Goal: Use online tool/utility: Use online tool/utility

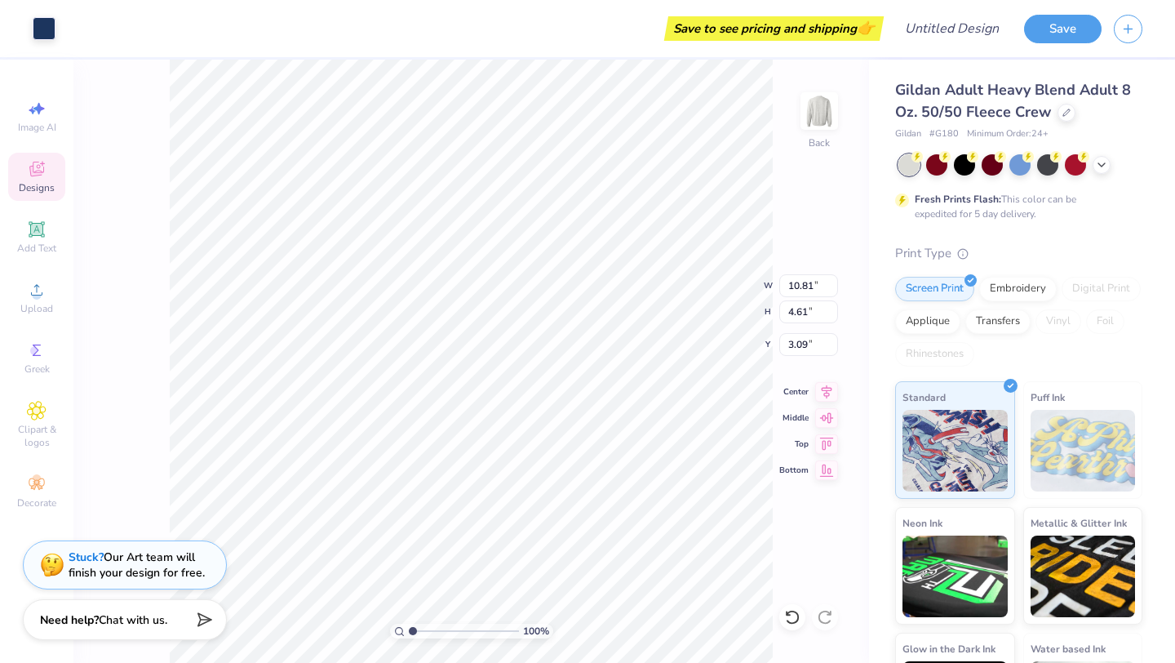
scroll to position [87, 0]
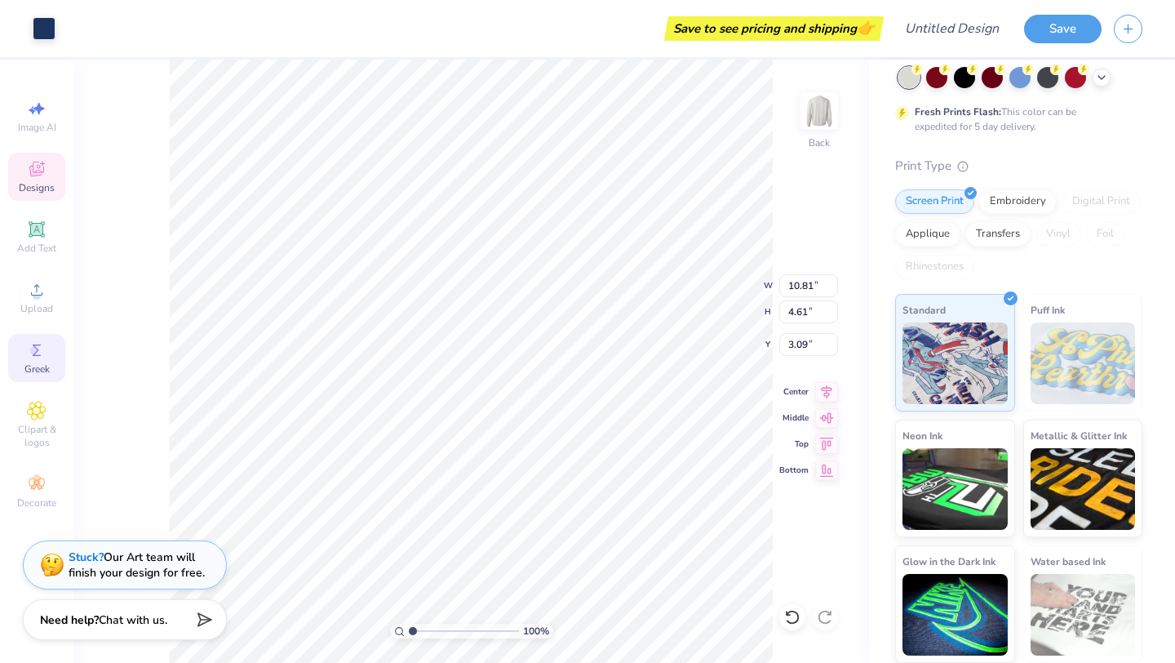
click at [42, 362] on span "Greek" at bounding box center [36, 368] width 25 height 13
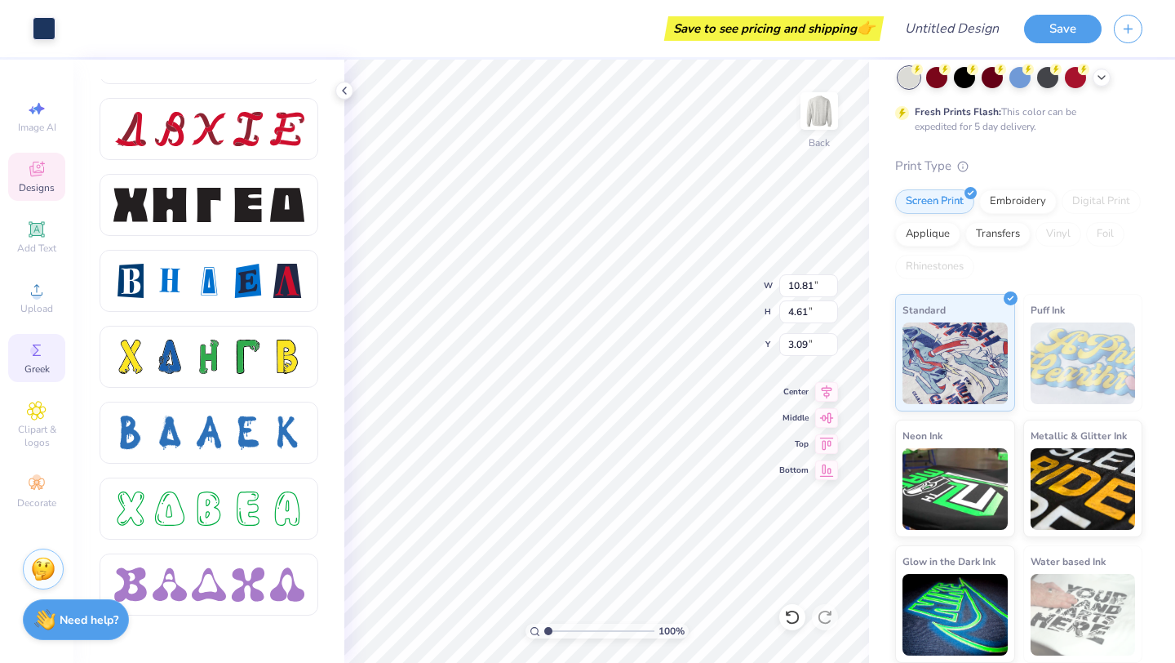
scroll to position [2115, 0]
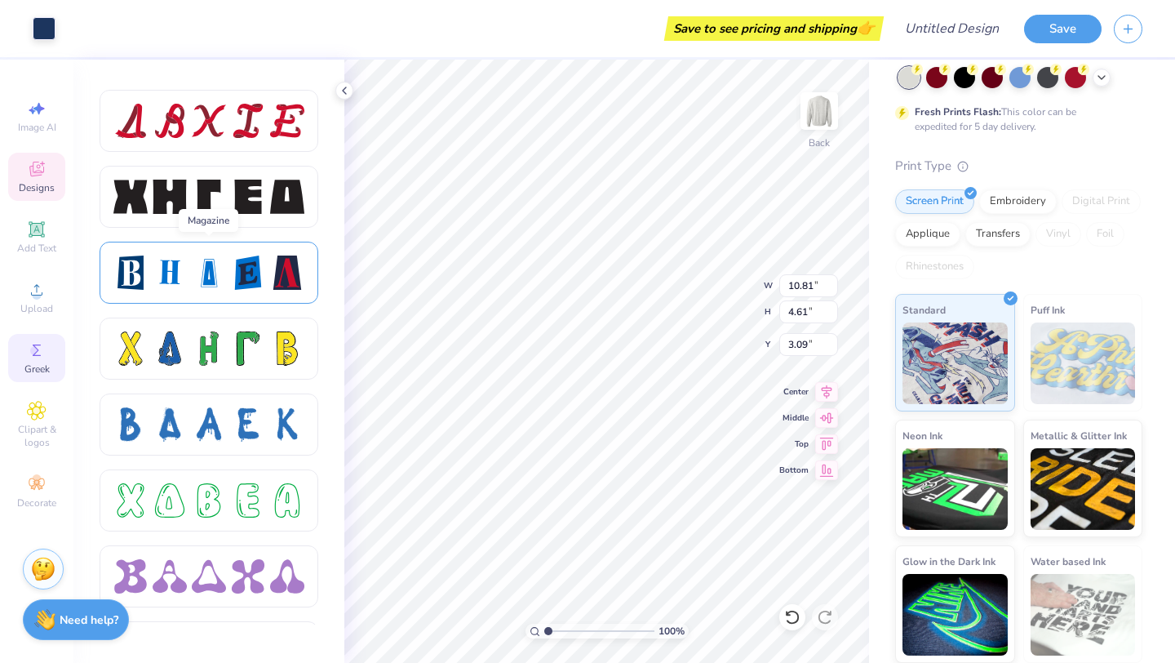
click at [216, 276] on div at bounding box center [209, 272] width 34 height 34
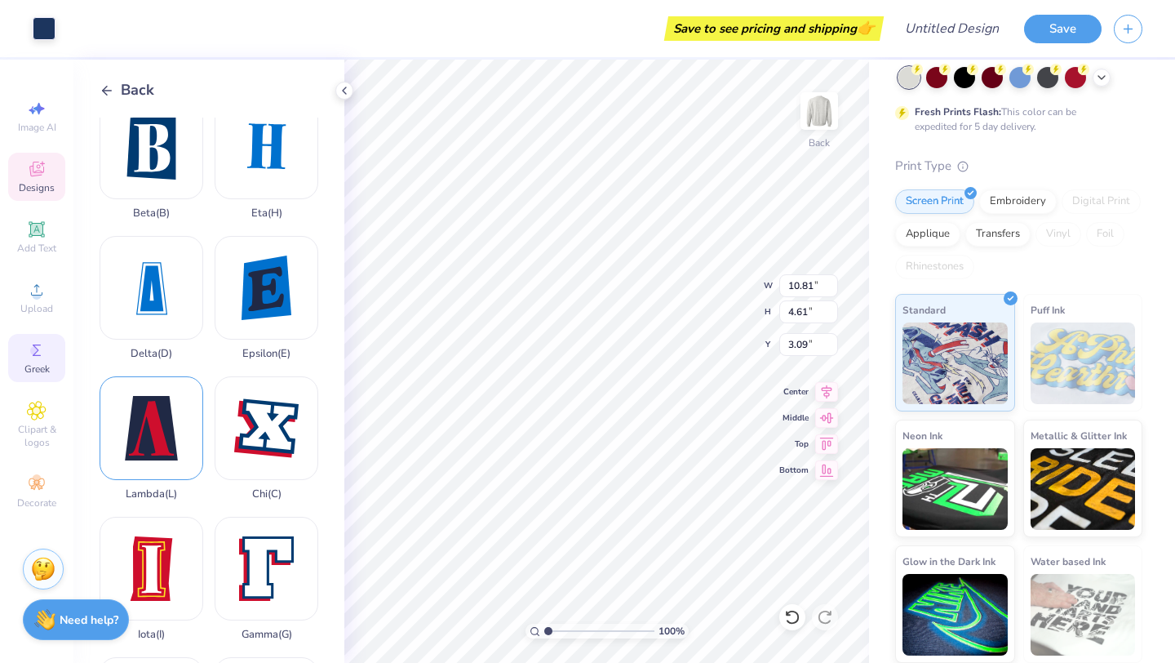
scroll to position [0, 0]
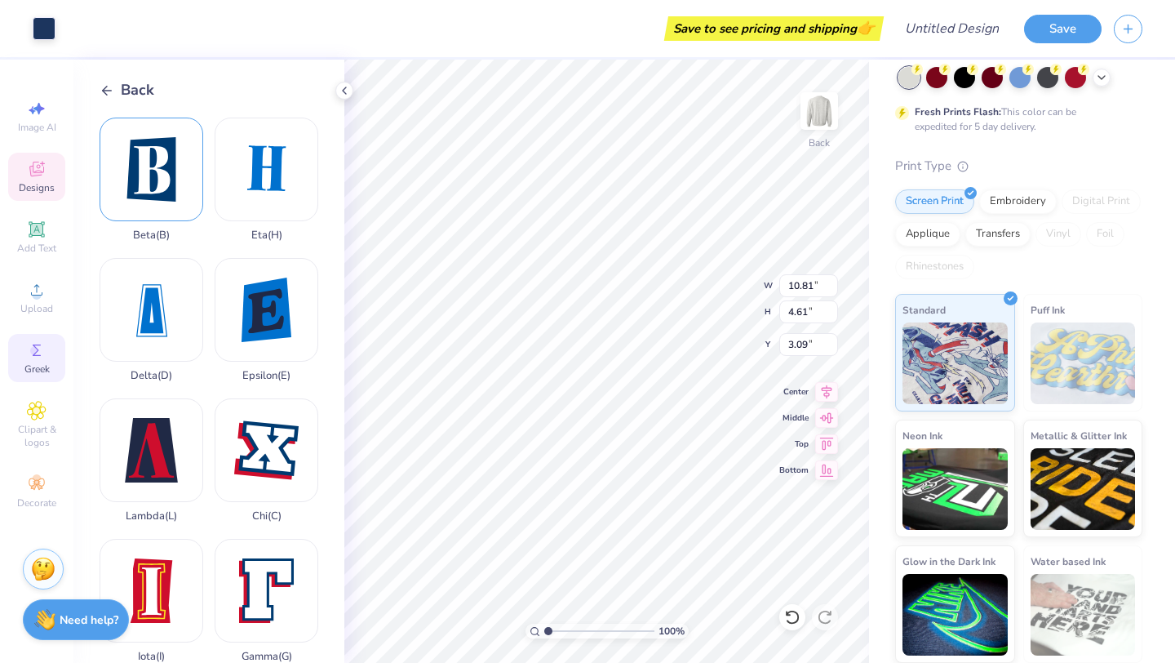
click at [162, 201] on div "Beta ( B )" at bounding box center [152, 180] width 104 height 124
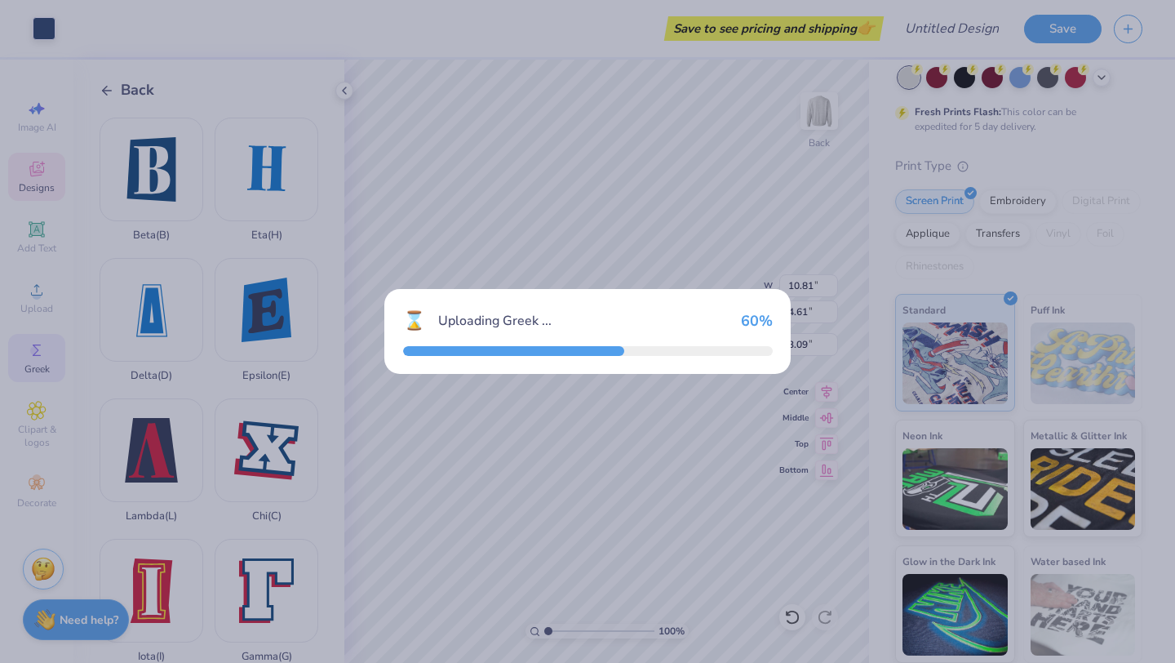
type input "2.78"
type input "3.66"
type input "10.04"
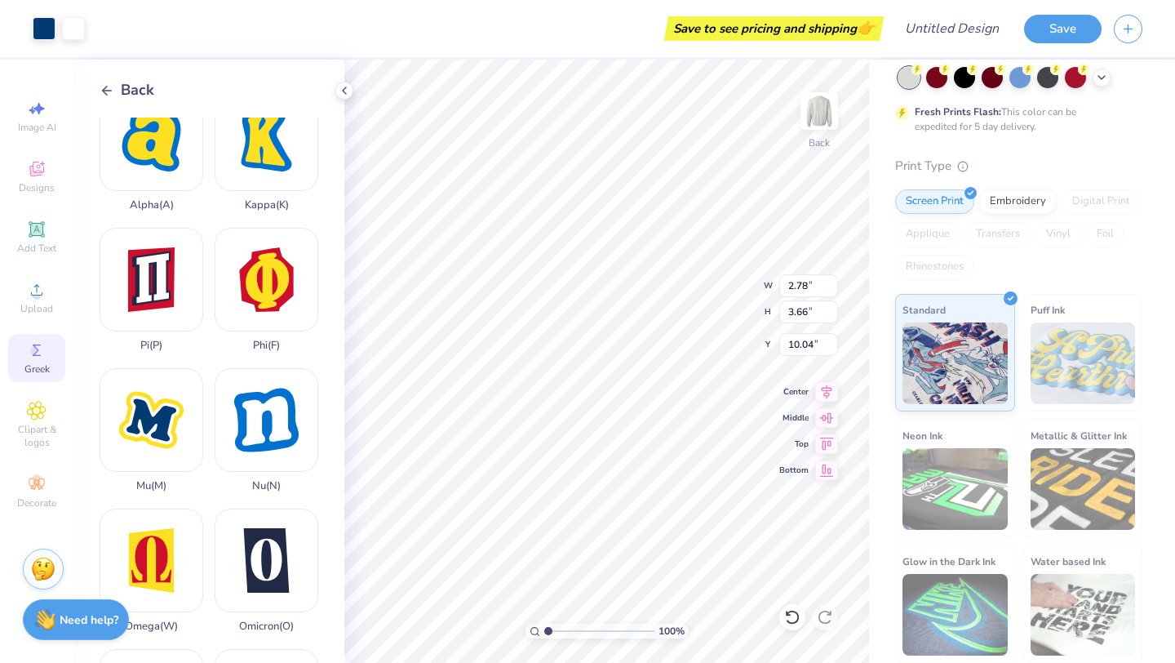
scroll to position [593, 0]
click at [282, 273] on div "Phi ( F )" at bounding box center [267, 289] width 104 height 124
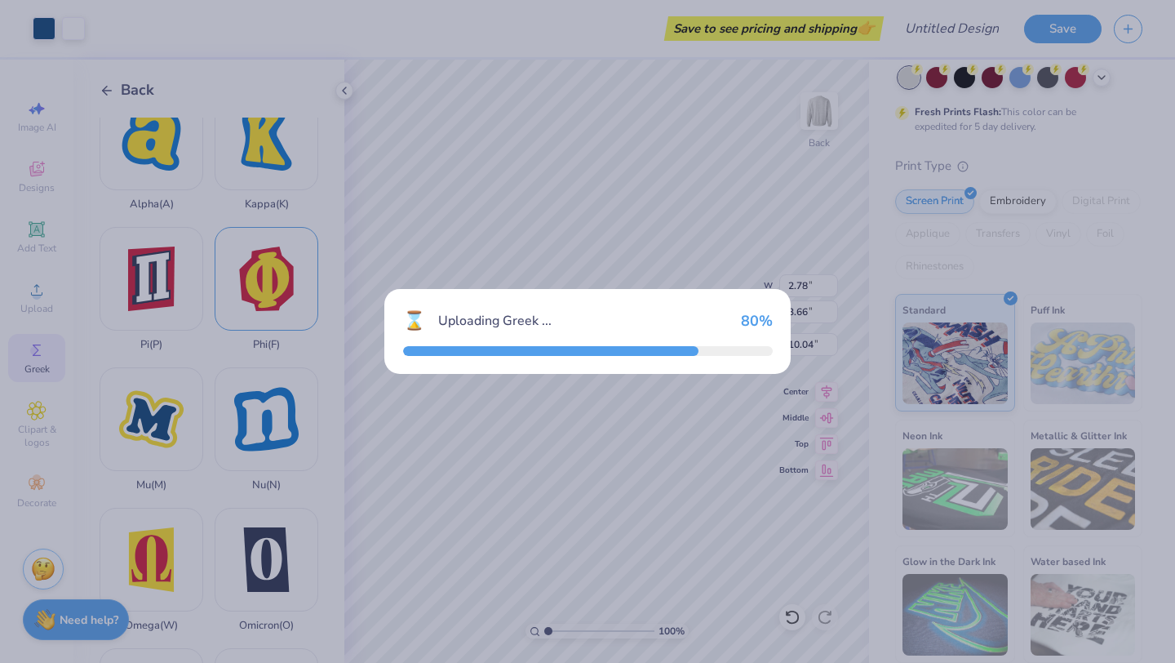
type input "3.55"
type input "4.23"
type input "9.76"
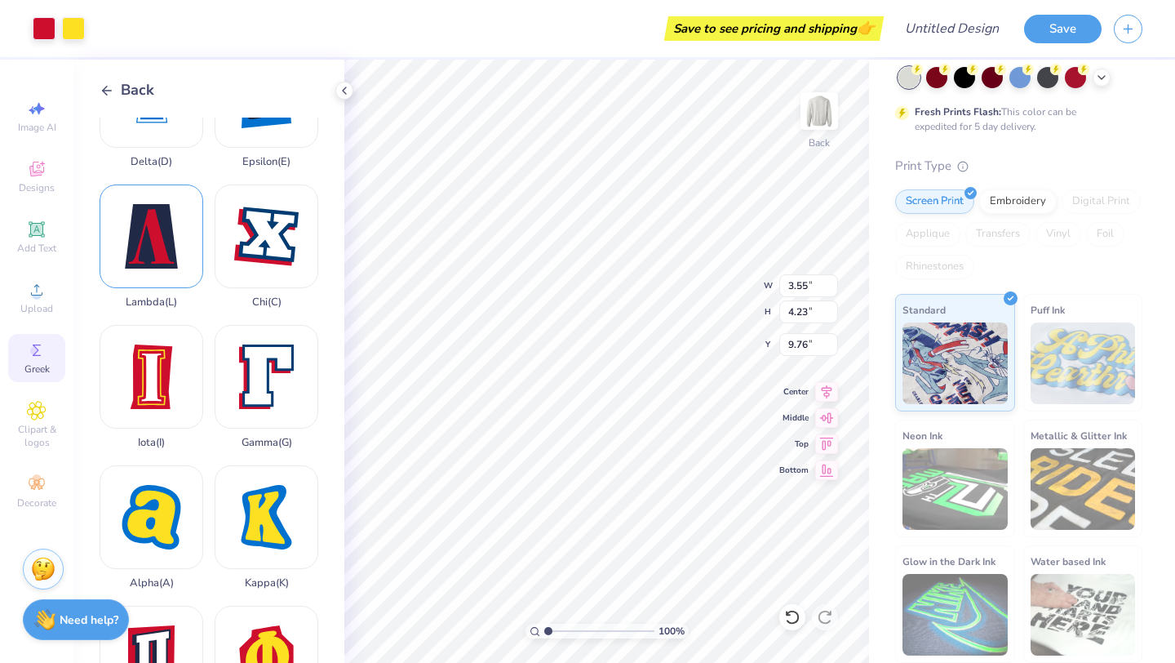
scroll to position [229, 0]
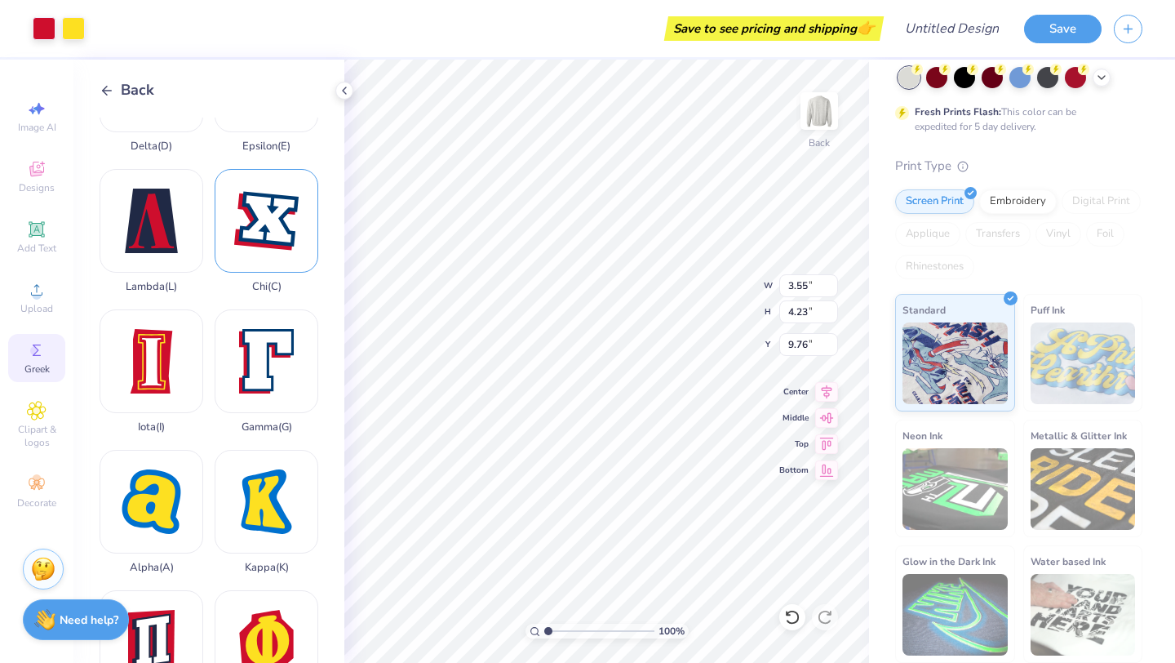
click at [279, 254] on div "Chi ( C )" at bounding box center [267, 231] width 104 height 124
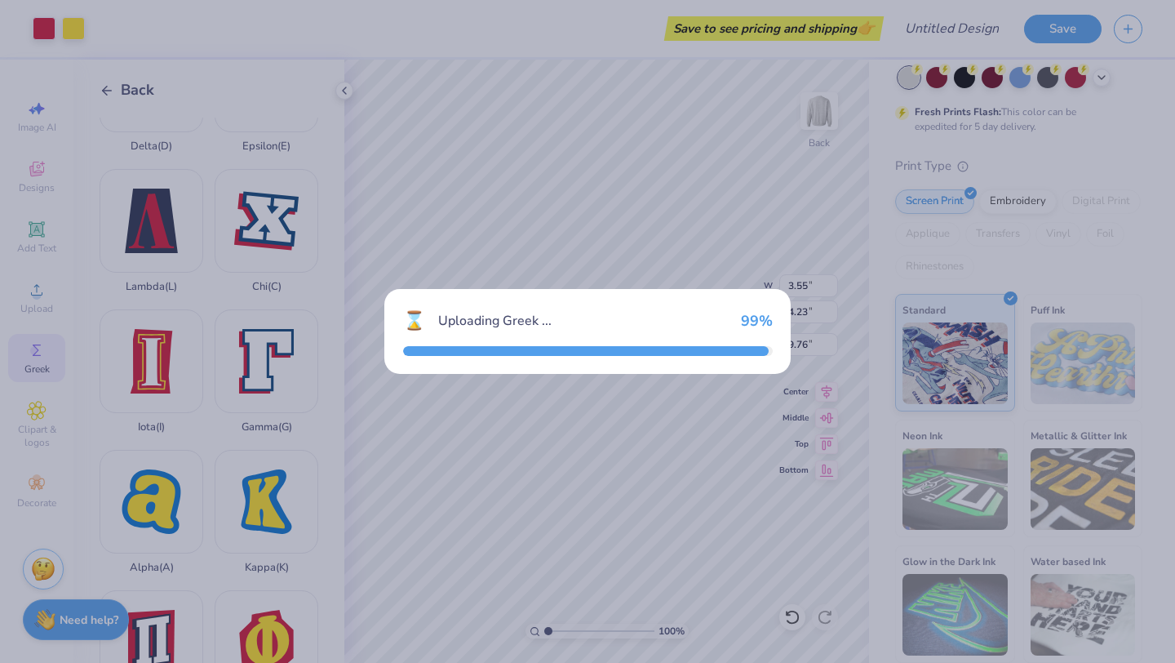
type input "3.40"
type input "3.11"
type input "10.32"
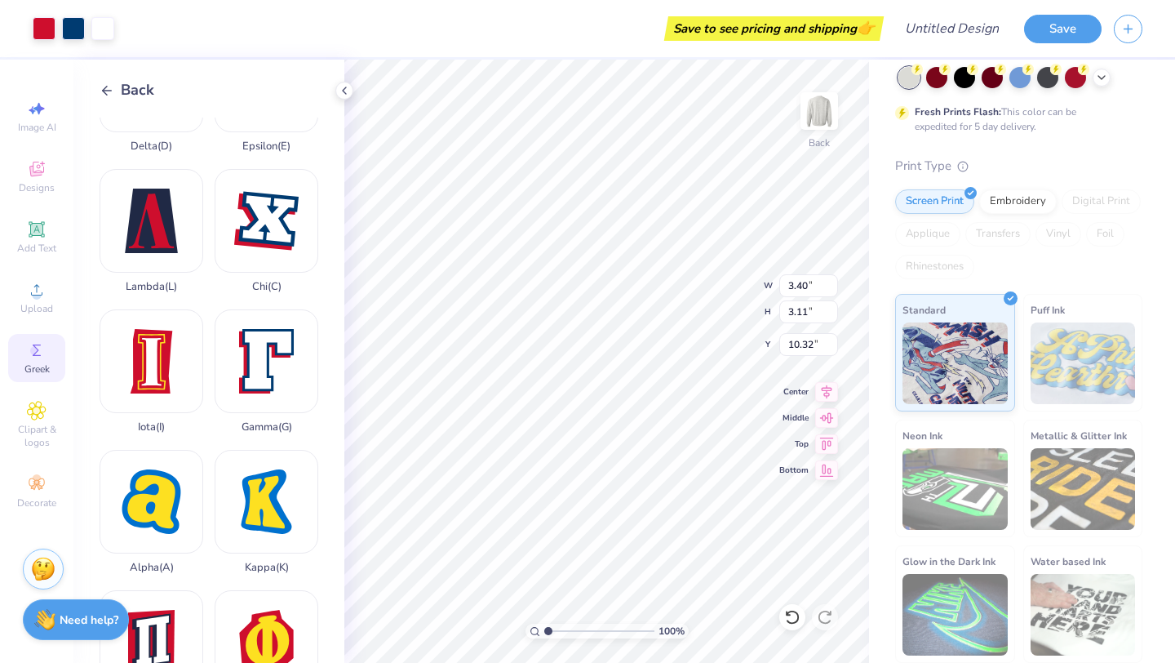
type input "3.55"
type input "4.23"
type input "9.76"
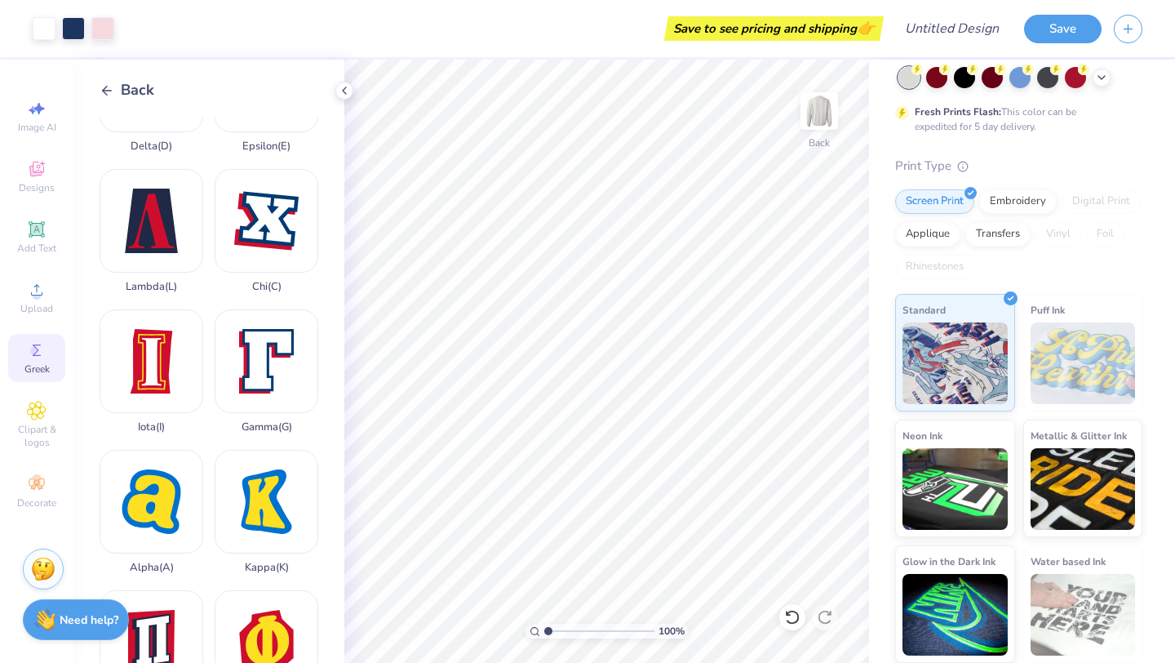
click at [104, 89] on icon at bounding box center [107, 90] width 15 height 15
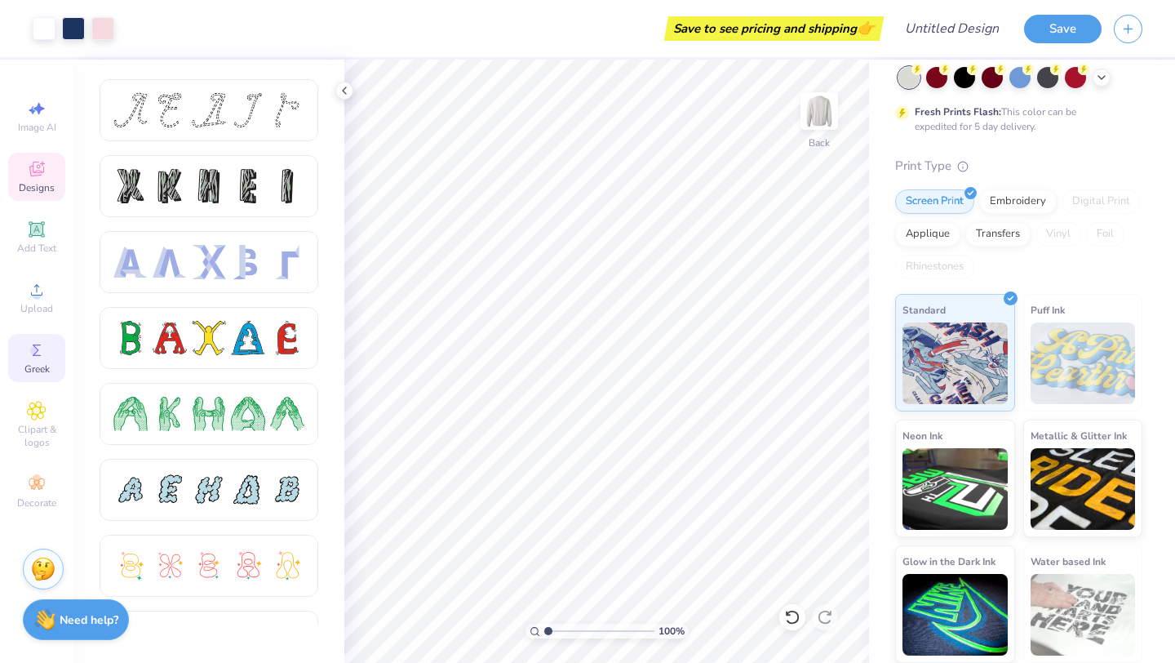
click at [46, 174] on icon at bounding box center [37, 169] width 20 height 20
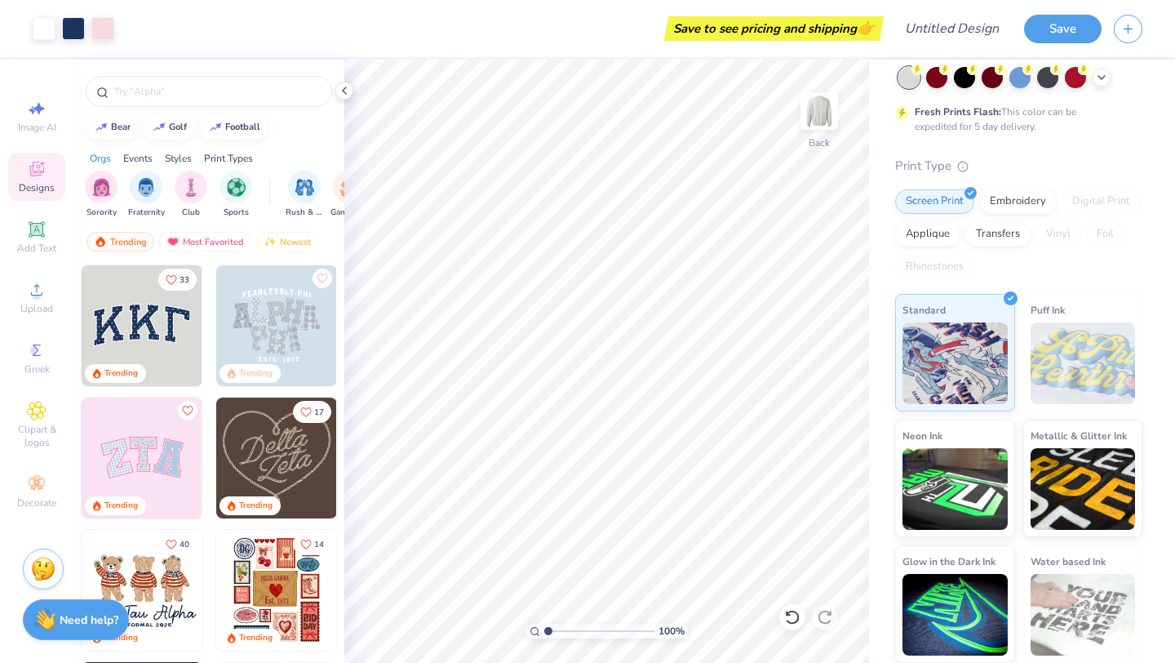
click at [170, 310] on img at bounding box center [142, 325] width 121 height 121
type input "12.96"
type input "10.81"
type input "4.61"
type input "13.07"
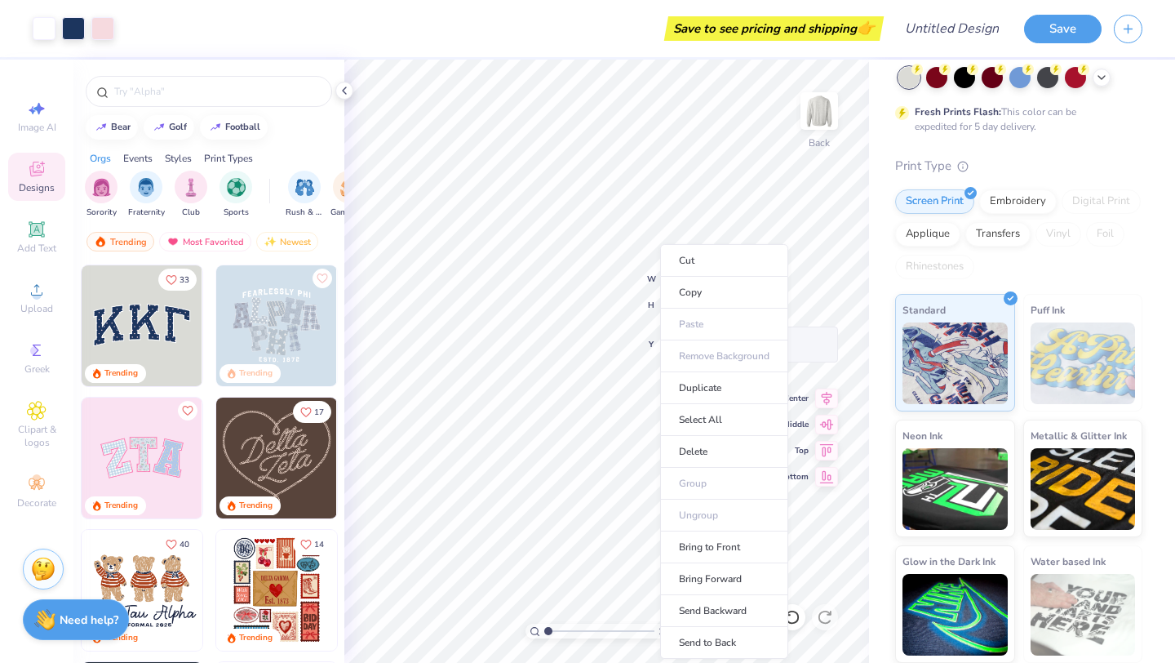
type input "11.00"
type input "4.83"
type input "12.96"
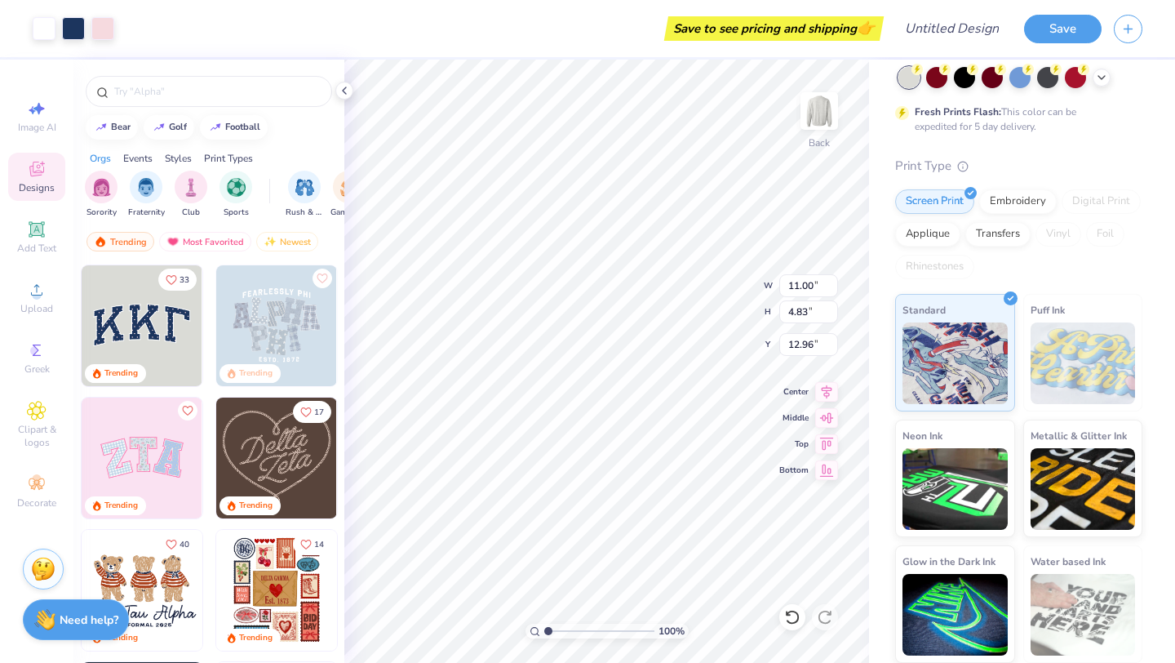
scroll to position [0, 0]
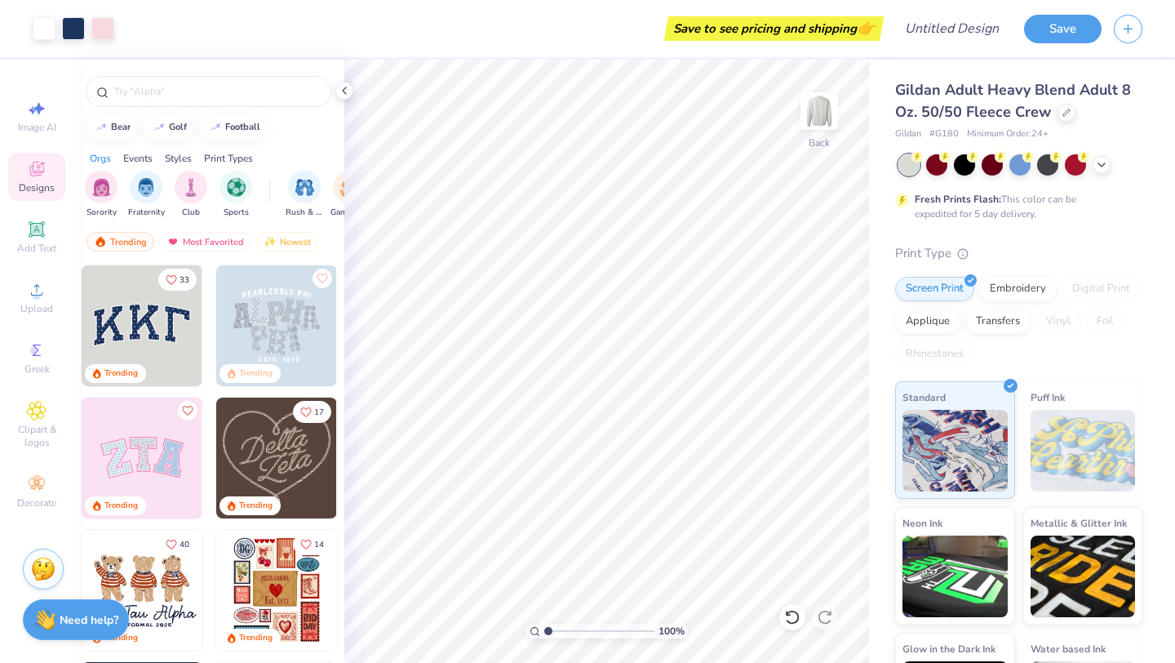
click at [148, 470] on img at bounding box center [142, 457] width 121 height 121
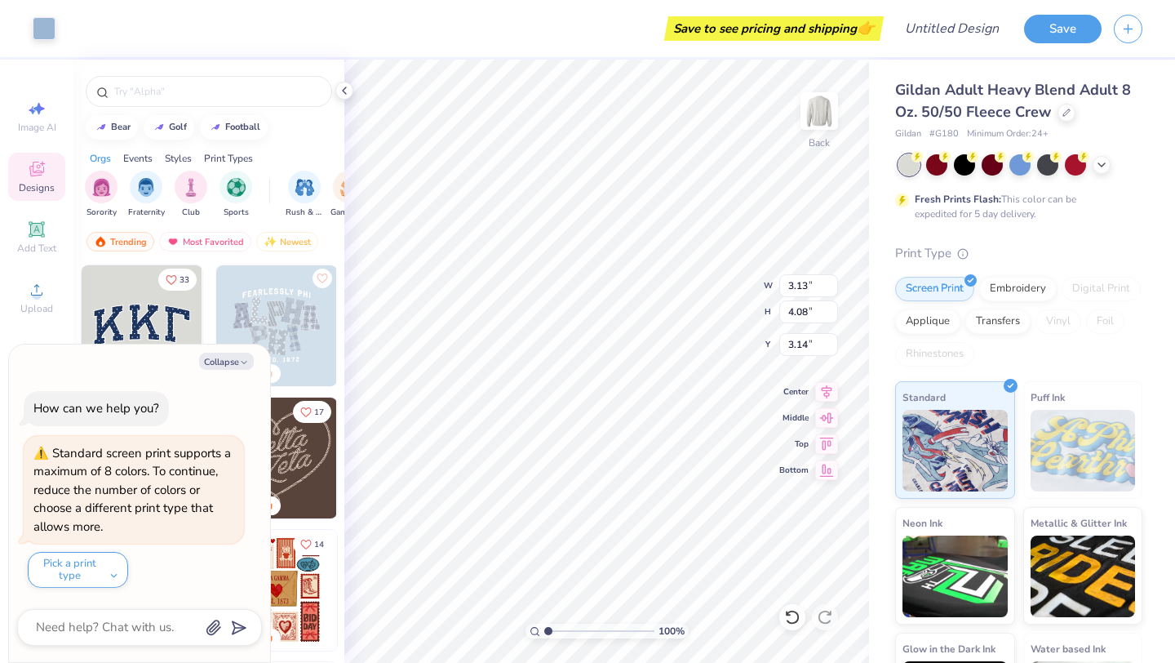
type textarea "x"
type input "7.80"
type textarea "x"
type input "3.09"
type input "4.07"
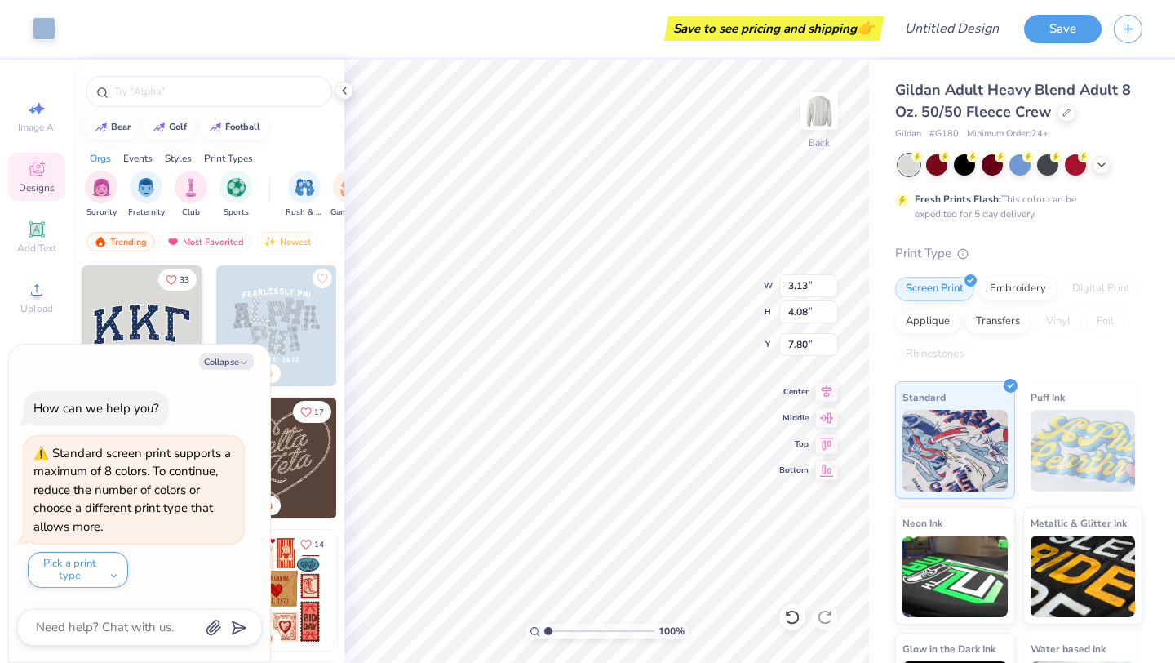
type input "3.14"
type textarea "x"
type input "9.61"
type textarea "x"
type input "10.81"
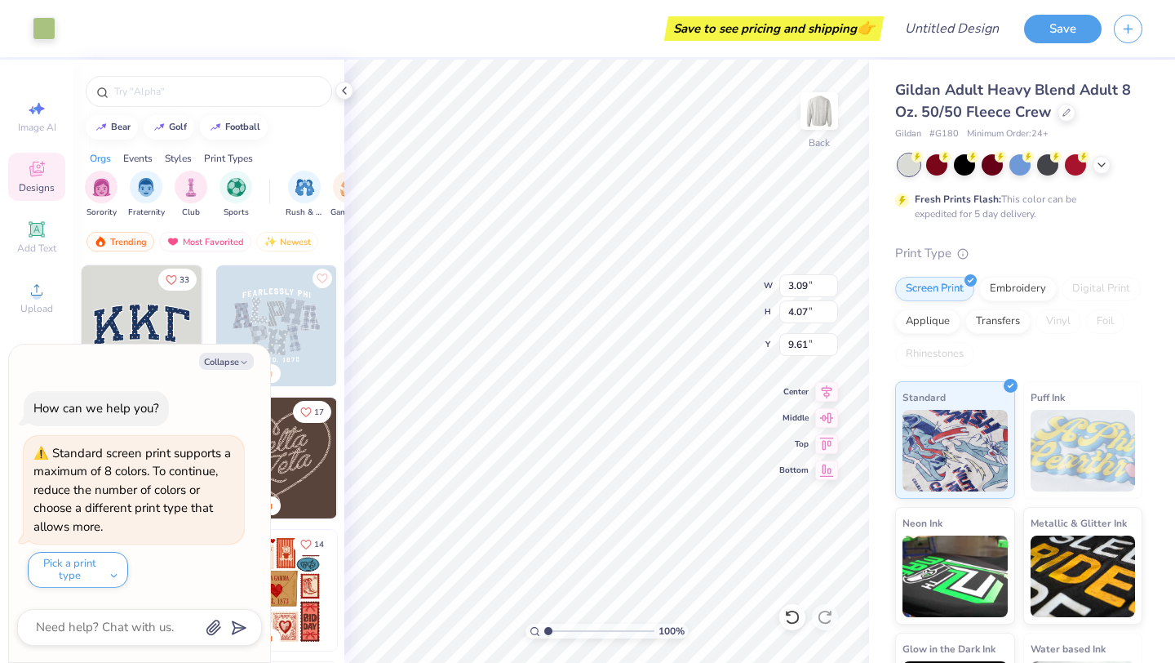
type input "4.61"
type input "3.09"
type textarea "x"
type input "10.22"
type textarea "x"
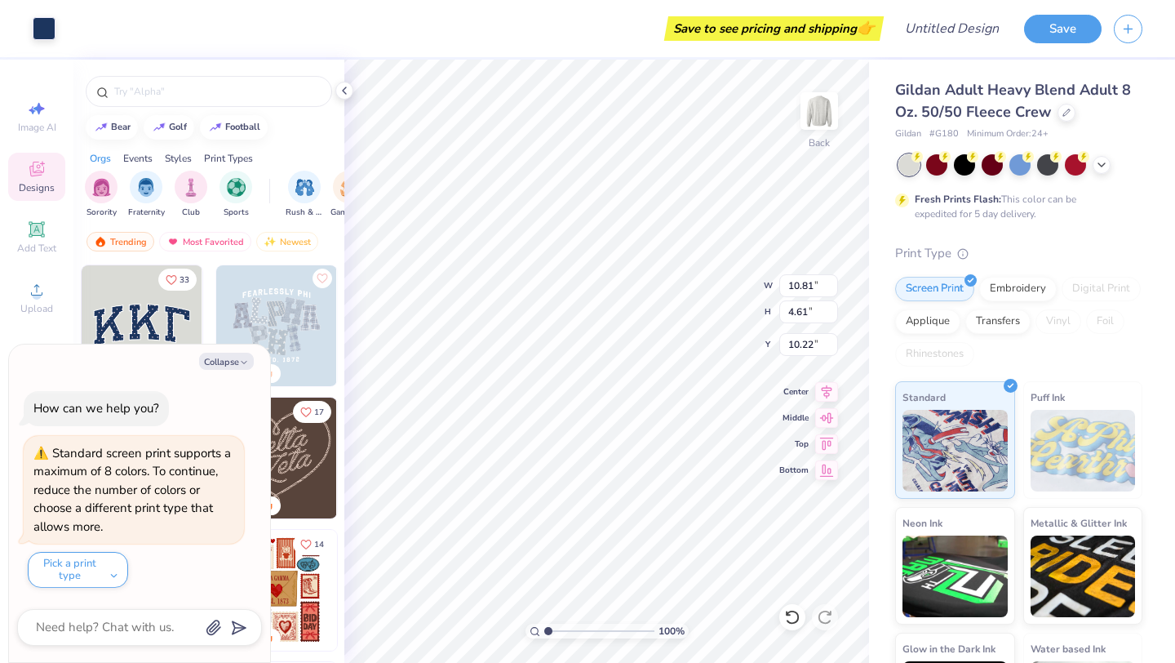
type input "3.71"
type input "4.63"
type input "3.33"
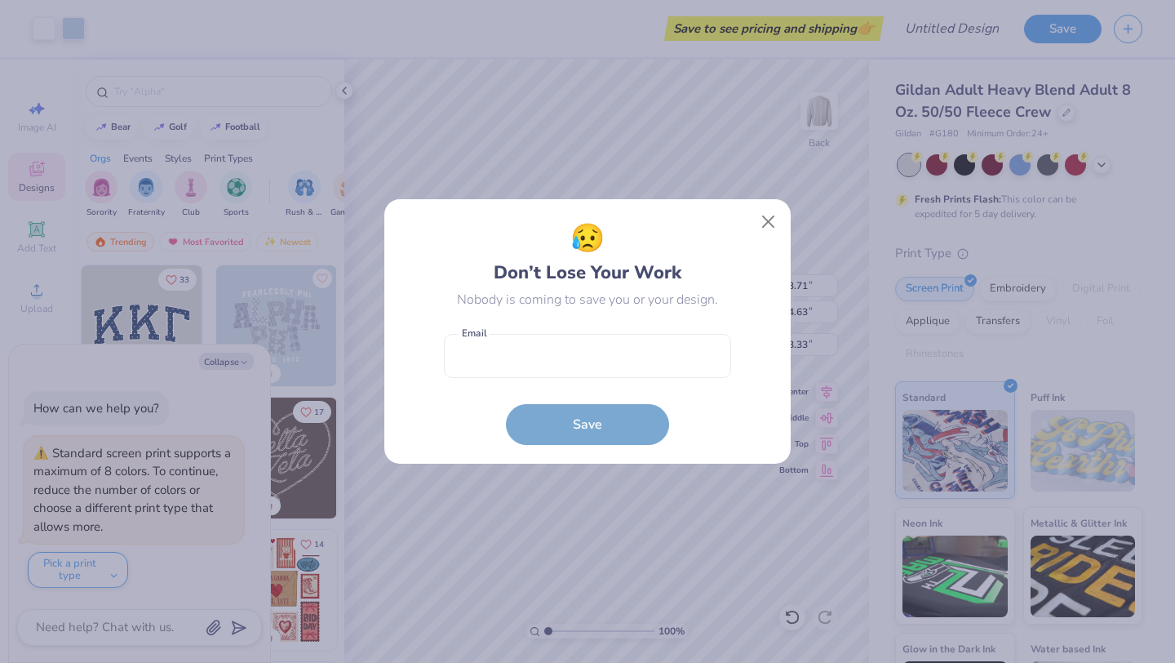
type textarea "x"
